Goal: Task Accomplishment & Management: Use online tool/utility

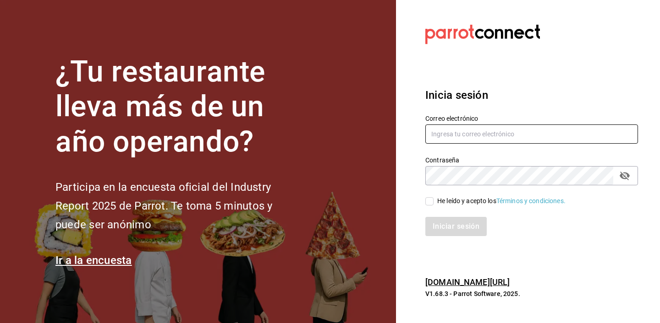
type input "[PERSON_NAME][EMAIL_ADDRESS][DOMAIN_NAME]"
click at [472, 139] on input "joaquin@amormestizo.mx" at bounding box center [531, 134] width 213 height 19
click at [428, 203] on input "He leído y acepto los Términos y condiciones." at bounding box center [429, 201] width 8 height 8
checkbox input "true"
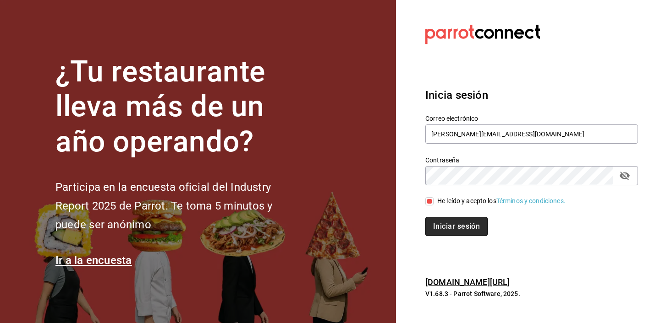
click at [443, 224] on button "Iniciar sesión" at bounding box center [456, 226] width 62 height 19
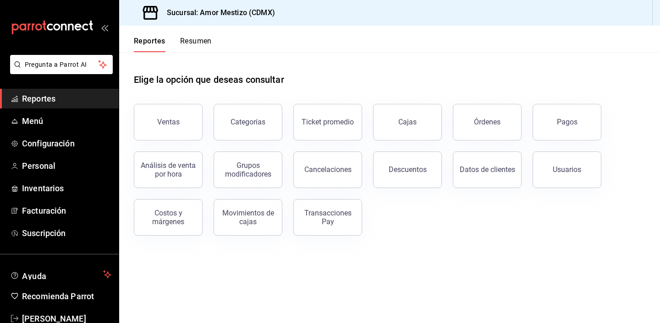
click at [191, 36] on div "Reportes Resumen" at bounding box center [165, 39] width 93 height 27
click at [186, 41] on button "Resumen" at bounding box center [196, 45] width 32 height 16
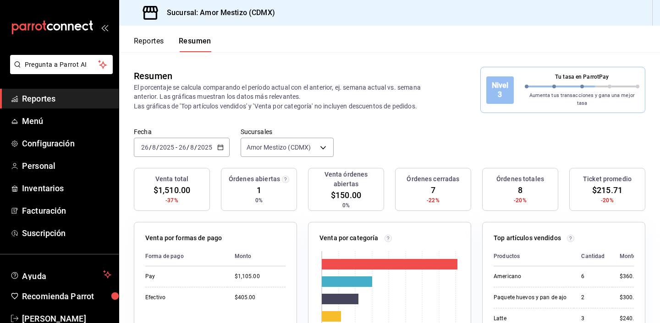
click at [217, 144] on icon "button" at bounding box center [220, 147] width 6 height 6
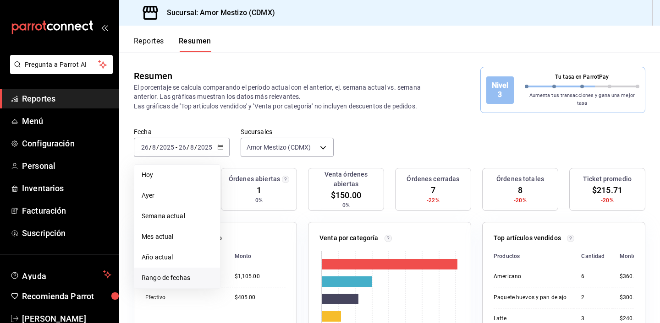
click at [167, 275] on span "Rango de fechas" at bounding box center [177, 278] width 71 height 10
